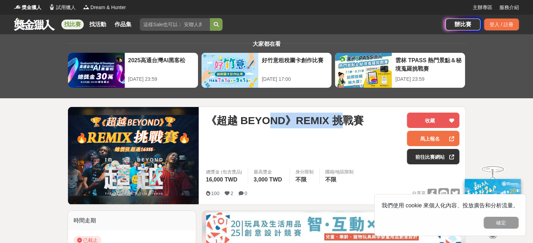
drag, startPoint x: 308, startPoint y: 122, endPoint x: 336, endPoint y: 126, distance: 28.7
click at [336, 126] on span "《超越 BEYOND》REMIX 挑戰賽" at bounding box center [285, 121] width 158 height 16
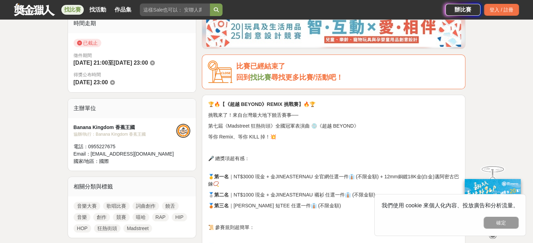
scroll to position [210, 0]
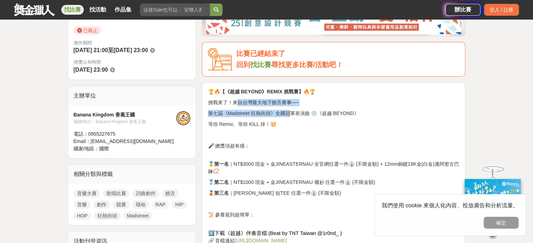
drag, startPoint x: 235, startPoint y: 102, endPoint x: 293, endPoint y: 114, distance: 58.8
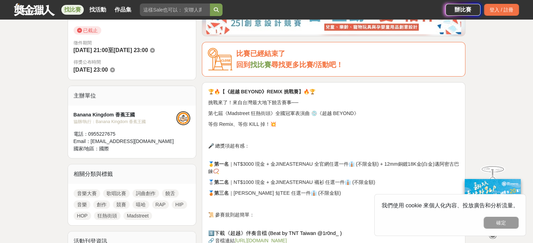
click at [293, 115] on p "第七屆《Madstreet 狂熱街頭》全國冠軍表演曲 💿《超越 BEYOND》" at bounding box center [333, 113] width 251 height 7
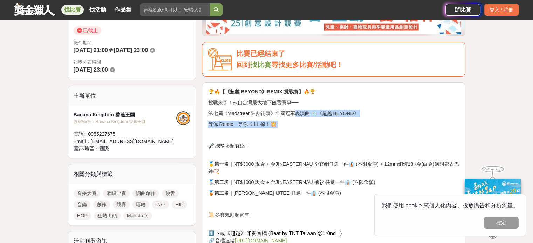
drag, startPoint x: 293, startPoint y: 115, endPoint x: 300, endPoint y: 123, distance: 10.7
click at [300, 123] on p "等你 Remix、等你 KILL 掉！💥" at bounding box center [333, 124] width 251 height 7
drag, startPoint x: 229, startPoint y: 126, endPoint x: 278, endPoint y: 126, distance: 49.7
click at [278, 126] on p "等你 Remix、等你 KILL 掉！💥" at bounding box center [333, 124] width 251 height 7
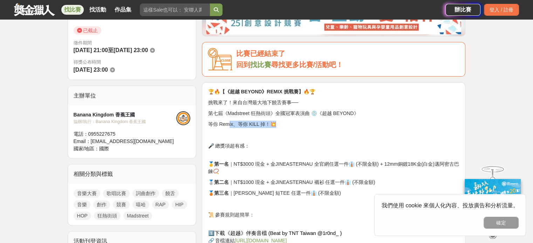
click at [278, 126] on p "等你 Remix、等你 KILL 掉！💥" at bounding box center [333, 124] width 251 height 7
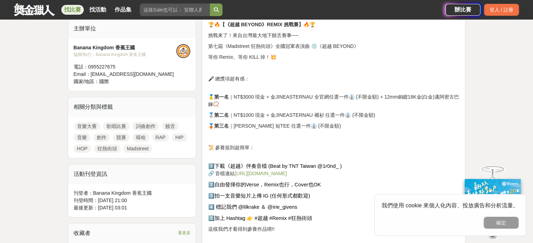
scroll to position [280, 0]
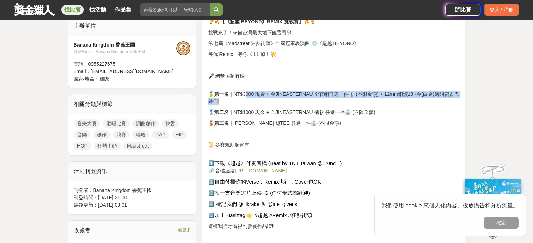
drag, startPoint x: 246, startPoint y: 92, endPoint x: 315, endPoint y: 100, distance: 69.1
click at [315, 100] on p "🥇 第一名 ｜NT$3000 現金 + 金JINEASTERNAU 全官網任選一件👔 (不限金額) + 12mm銅鍍18K金(白金)邁阿密古巴鍊📿" at bounding box center [333, 94] width 251 height 22
drag, startPoint x: 325, startPoint y: 92, endPoint x: 340, endPoint y: 101, distance: 17.3
click at [340, 101] on p "🥇 第一名 ｜NT$3000 現金 + 金JINEASTERNAU 全官網任選一件👔 (不限金額) + 12mm銅鍍18K金(白金)邁阿密古巴鍊📿" at bounding box center [333, 94] width 251 height 22
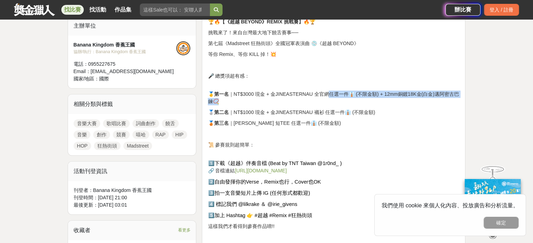
click at [340, 101] on p "🥇 第一名 ｜NT$3000 現金 + 金JINEASTERNAU 全官網任選一件👔 (不限金額) + 12mm銅鍍18K金(白金)邁阿密古巴鍊📿" at bounding box center [333, 94] width 251 height 22
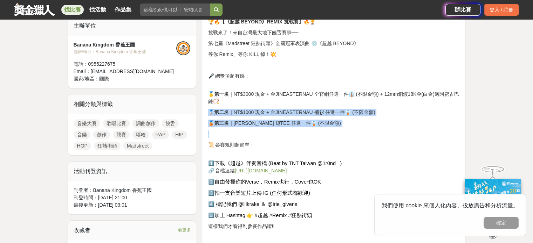
drag, startPoint x: 343, startPoint y: 112, endPoint x: 348, endPoint y: 131, distance: 20.1
click at [348, 131] on p at bounding box center [333, 134] width 251 height 7
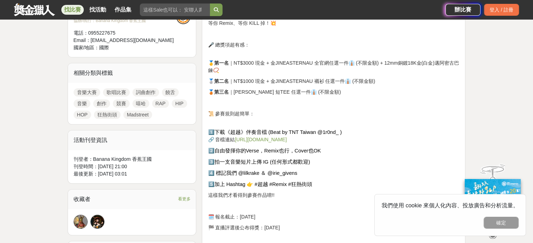
scroll to position [315, 0]
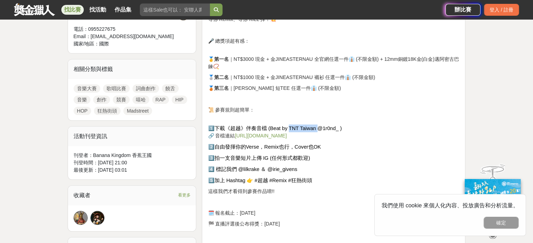
drag, startPoint x: 289, startPoint y: 125, endPoint x: 318, endPoint y: 126, distance: 29.5
click at [318, 126] on span "1️⃣下載《超越》伴奏音檔 (Beat by TNT Taiwan @1r0nd_ )" at bounding box center [275, 129] width 134 height 6
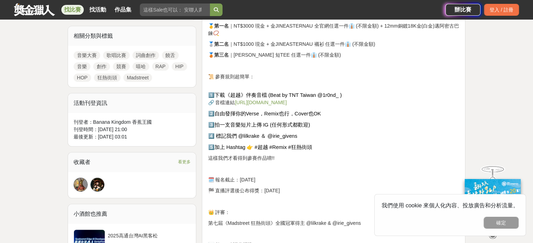
scroll to position [350, 0]
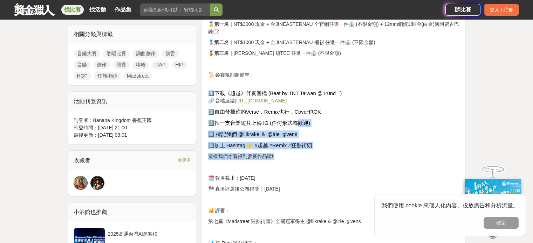
drag, startPoint x: 293, startPoint y: 124, endPoint x: 310, endPoint y: 150, distance: 30.5
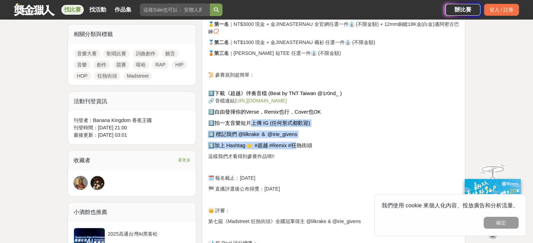
drag, startPoint x: 252, startPoint y: 122, endPoint x: 294, endPoint y: 148, distance: 49.8
click at [294, 148] on span "5️⃣加上 Hashtag 👉 #超越 #Remix #狂熱街頭" at bounding box center [260, 146] width 104 height 6
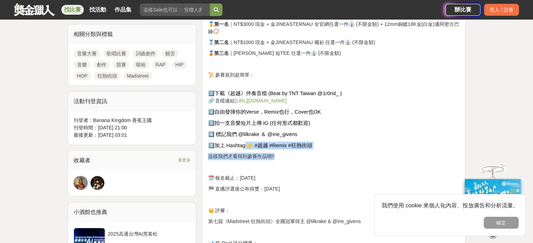
drag, startPoint x: 245, startPoint y: 145, endPoint x: 278, endPoint y: 157, distance: 34.9
click at [278, 157] on p "這樣我們才看得到參賽作品唷!!" at bounding box center [333, 156] width 251 height 7
drag, startPoint x: 223, startPoint y: 155, endPoint x: 271, endPoint y: 160, distance: 48.8
click at [271, 160] on p "這樣我們才看得到參賽作品唷!!" at bounding box center [333, 156] width 251 height 7
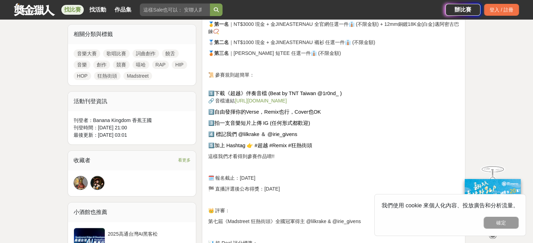
click at [272, 160] on p "這樣我們才看得到參賽作品唷!!" at bounding box center [333, 156] width 251 height 7
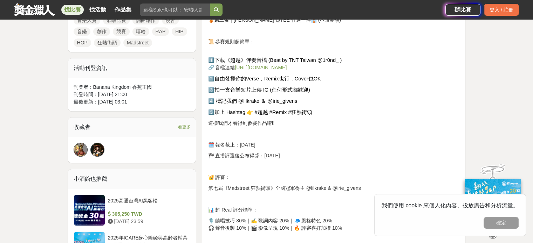
scroll to position [385, 0]
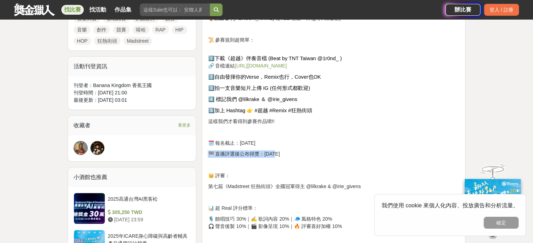
drag, startPoint x: 254, startPoint y: 146, endPoint x: 277, endPoint y: 156, distance: 24.5
click at [277, 156] on p "🏁 直播評選後公布得獎：2025/7/20" at bounding box center [333, 154] width 251 height 7
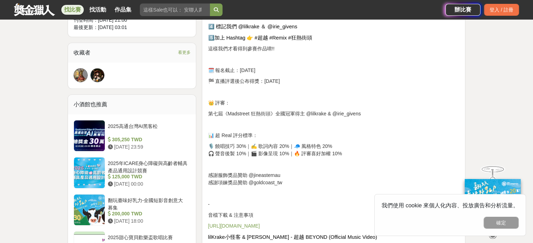
scroll to position [455, 0]
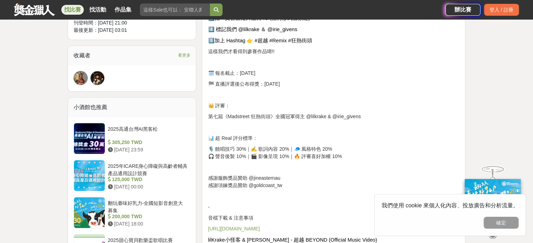
drag, startPoint x: 239, startPoint y: 80, endPoint x: 298, endPoint y: 88, distance: 59.4
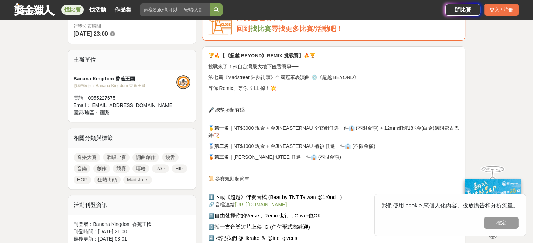
scroll to position [245, 0]
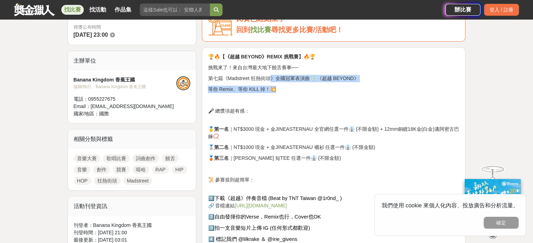
drag, startPoint x: 269, startPoint y: 79, endPoint x: 290, endPoint y: 82, distance: 21.5
drag, startPoint x: 320, startPoint y: 78, endPoint x: 352, endPoint y: 81, distance: 31.3
click at [352, 81] on p "第七屆《Madstreet 狂熱街頭》全國冠軍表演曲 💿《超越 BEYOND》" at bounding box center [333, 78] width 251 height 7
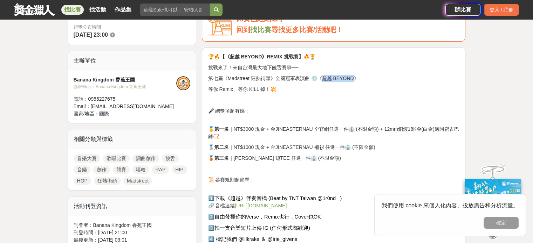
copy p "越 BEYOND》"
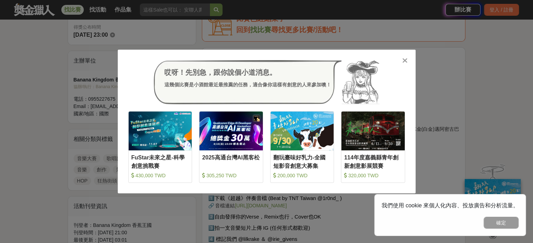
click at [406, 58] on icon at bounding box center [404, 60] width 5 height 7
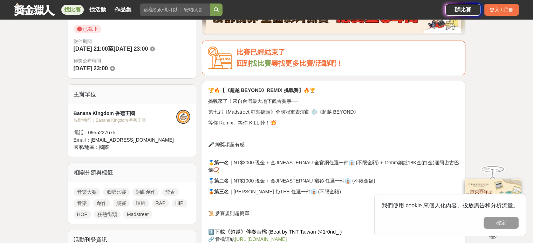
scroll to position [210, 0]
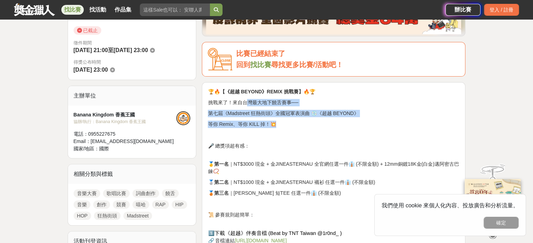
drag, startPoint x: 246, startPoint y: 102, endPoint x: 283, endPoint y: 125, distance: 44.2
click at [283, 125] on p "等你 Remix、等你 KILL 掉！💥" at bounding box center [333, 124] width 251 height 7
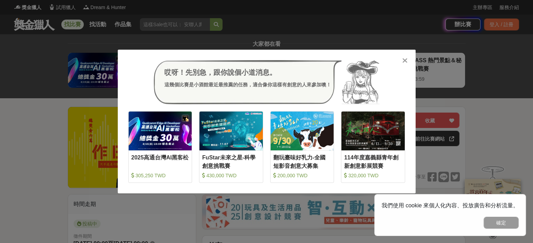
click at [404, 60] on icon at bounding box center [404, 60] width 5 height 7
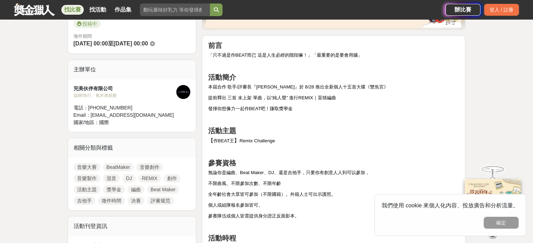
scroll to position [210, 0]
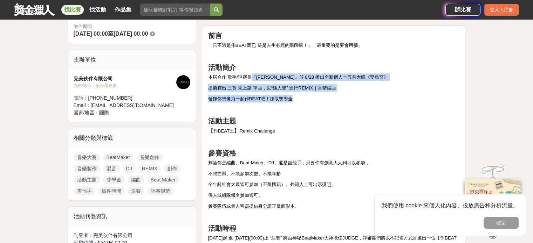
drag, startPoint x: 255, startPoint y: 78, endPoint x: 303, endPoint y: 97, distance: 51.4
click at [303, 97] on p "發揮你想像力一起作BEAT吧！賺取獎學金" at bounding box center [333, 98] width 251 height 7
drag, startPoint x: 308, startPoint y: 77, endPoint x: 319, endPoint y: 93, distance: 19.9
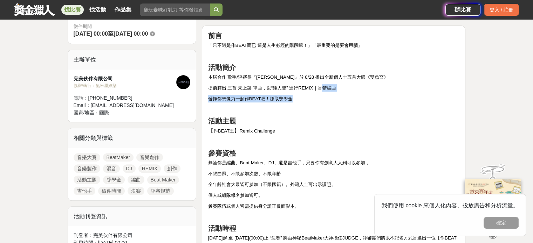
drag, startPoint x: 327, startPoint y: 89, endPoint x: 336, endPoint y: 100, distance: 15.4
click at [336, 100] on p "發揮你想像力一起作BEAT吧！賺取獎學金" at bounding box center [333, 98] width 251 height 7
drag, startPoint x: 298, startPoint y: 90, endPoint x: 304, endPoint y: 95, distance: 8.5
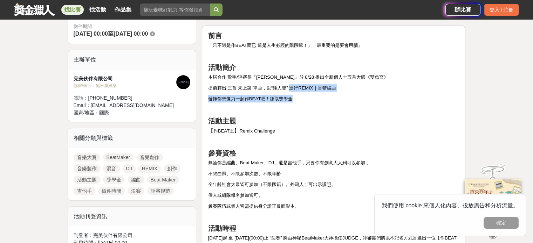
click at [304, 95] on p "發揮你想像力一起作BEAT吧！賺取獎學金" at bounding box center [333, 98] width 251 height 7
drag, startPoint x: 249, startPoint y: 89, endPoint x: 335, endPoint y: 87, distance: 86.1
click at [335, 87] on span "提前釋出 三首 未上架 單曲，以“純人聲” 進行REMIX｜盲猜編曲" at bounding box center [272, 87] width 128 height 5
drag, startPoint x: 252, startPoint y: 97, endPoint x: 290, endPoint y: 101, distance: 38.0
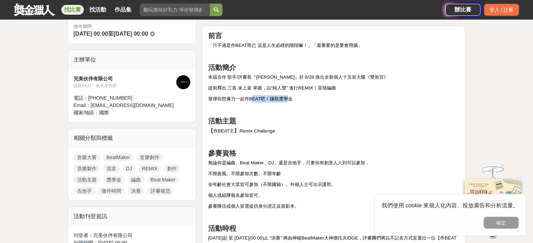
click at [290, 101] on span "發揮你想像力一起作BEAT吧！賺取獎學金" at bounding box center [250, 98] width 85 height 5
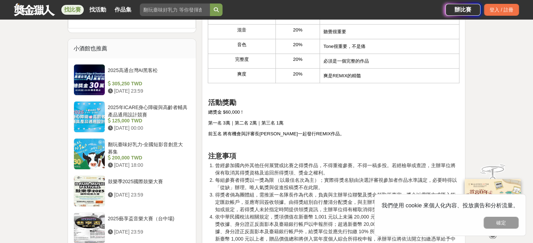
scroll to position [665, 0]
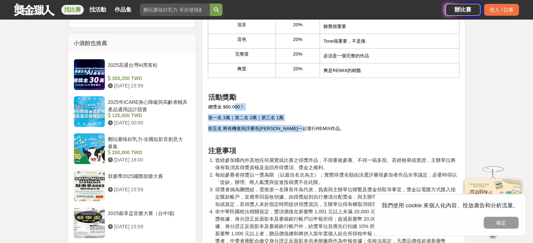
drag, startPoint x: 236, startPoint y: 107, endPoint x: 306, endPoint y: 123, distance: 71.4
click at [306, 123] on div "前言 「只不過是作BEAT而已 這是人生必經的階段嘛！」「最重要的是要會用腦」 活動簡介 本屆合作 歌手/評審長『[PERSON_NAME]』於 8/28 推…" at bounding box center [333, 108] width 251 height 1065
drag, startPoint x: 220, startPoint y: 117, endPoint x: 321, endPoint y: 129, distance: 101.8
click at [320, 129] on div "前言 「只不過是作BEAT而已 這是人生必經的階段嘛！」「最重要的是要會用腦」 活動簡介 本屆合作 歌手/評審長『[PERSON_NAME]』於 8/28 推…" at bounding box center [333, 108] width 251 height 1065
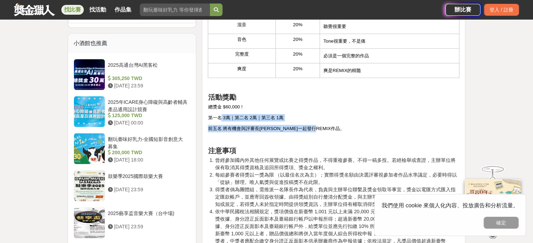
click at [321, 129] on p "前五名 將有機會與評審長[PERSON_NAME]一起發行REMIX作品。" at bounding box center [333, 128] width 251 height 7
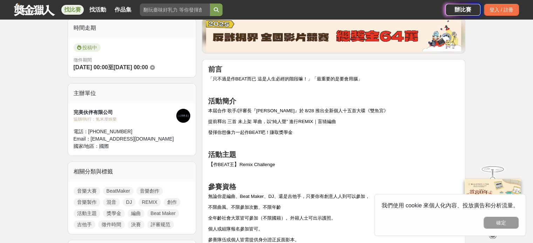
scroll to position [175, 0]
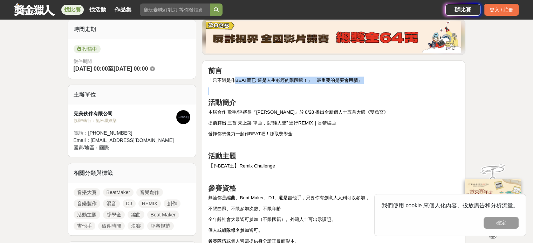
drag, startPoint x: 236, startPoint y: 81, endPoint x: 301, endPoint y: 86, distance: 65.3
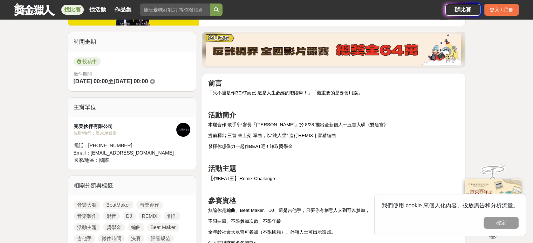
scroll to position [140, 0]
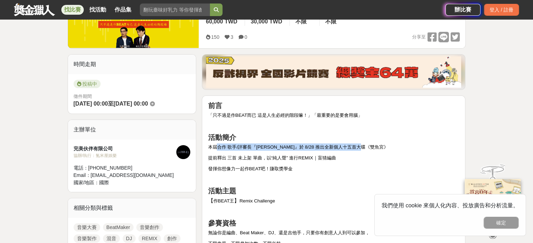
drag, startPoint x: 270, startPoint y: 151, endPoint x: 370, endPoint y: 147, distance: 100.2
click at [370, 147] on span "本屆合作 歌手/評審長『[PERSON_NAME]』於 8/28 推出全新個人十五首大碟《雙魚宮》" at bounding box center [298, 147] width 180 height 5
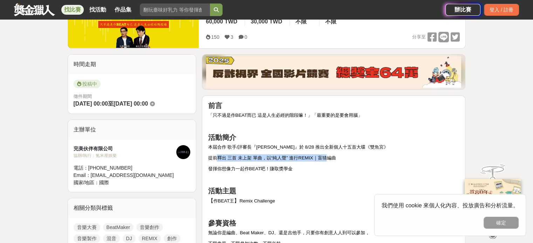
drag, startPoint x: 218, startPoint y: 160, endPoint x: 332, endPoint y: 160, distance: 114.1
click at [332, 160] on span "提前釋出 三首 未上架 單曲，以“純人聲” 進行REMIX｜盲猜編曲" at bounding box center [272, 157] width 128 height 5
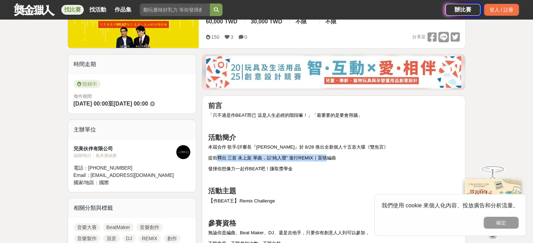
click at [332, 160] on span "提前釋出 三首 未上架 單曲，以“純人聲” 進行REMIX｜盲猜編曲" at bounding box center [272, 157] width 128 height 5
drag, startPoint x: 332, startPoint y: 160, endPoint x: 339, endPoint y: 161, distance: 7.0
click at [339, 161] on p "提前釋出 三首 未上架 單曲，以“純人聲” 進行REMIX｜盲猜編曲" at bounding box center [333, 157] width 251 height 7
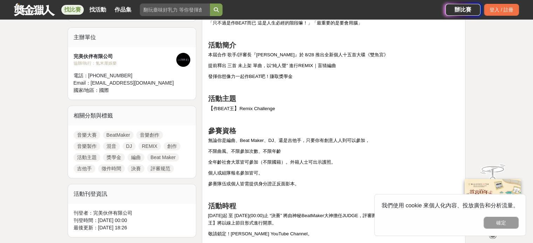
scroll to position [245, 0]
